Goal: Find contact information: Find contact information

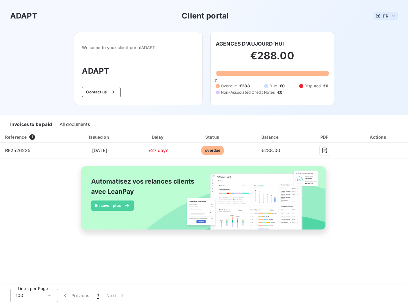
click at [386, 16] on span "FR" at bounding box center [386, 15] width 5 height 5
click at [101, 92] on button "Contact us" at bounding box center [101, 92] width 39 height 10
